Goal: Task Accomplishment & Management: Use online tool/utility

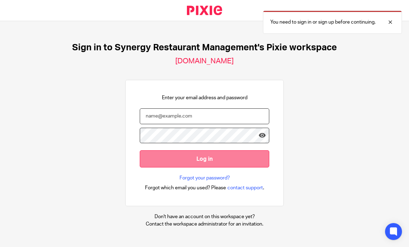
type input "[EMAIL_ADDRESS][DOMAIN_NAME]"
click at [202, 164] on input "Log in" at bounding box center [204, 158] width 129 height 17
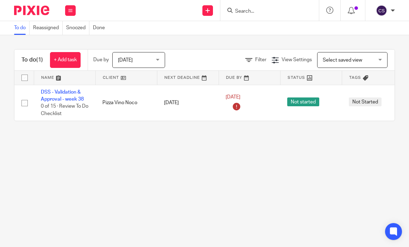
click at [407, 142] on main "To do Reassigned Snoozed Done To do (1) + Add task Due by Today Today Today Tom…" at bounding box center [204, 123] width 409 height 247
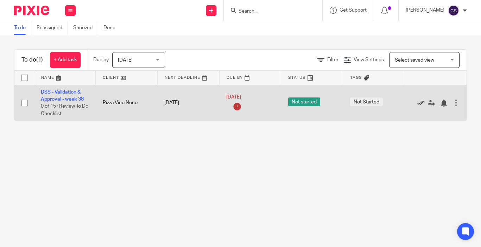
click at [408, 102] on icon at bounding box center [420, 103] width 7 height 7
